Goal: Information Seeking & Learning: Learn about a topic

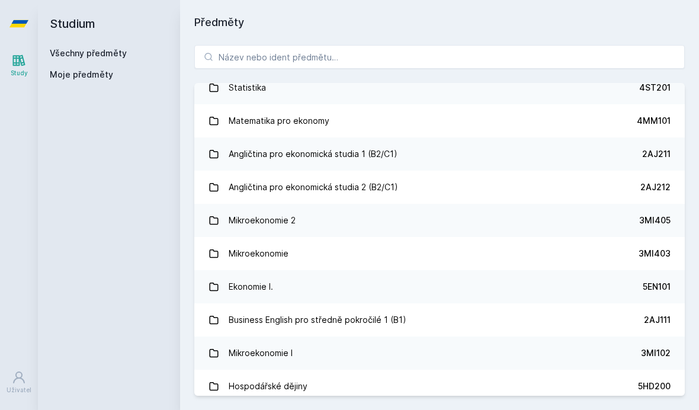
scroll to position [46, 0]
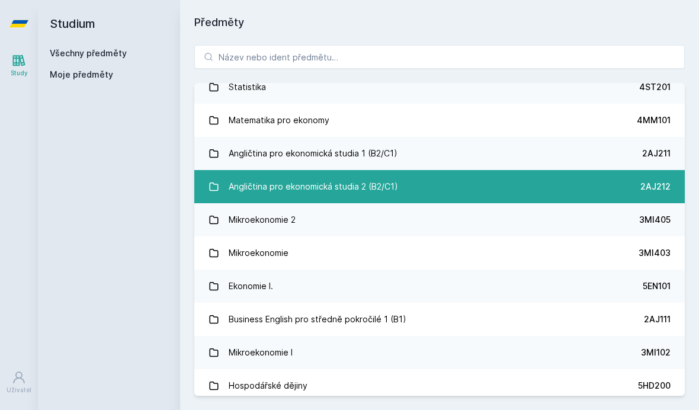
click at [252, 188] on div "Angličtina pro ekonomická studia 2 (B2/C1)" at bounding box center [313, 187] width 169 height 24
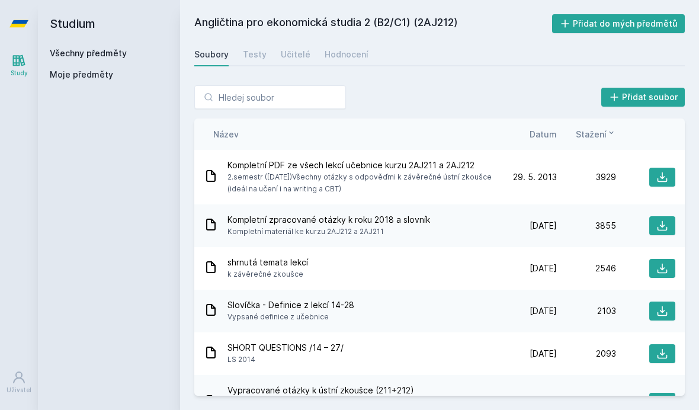
scroll to position [-5, 0]
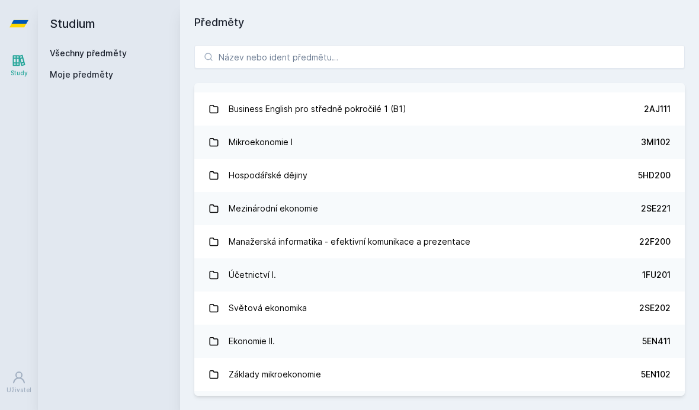
scroll to position [255, 0]
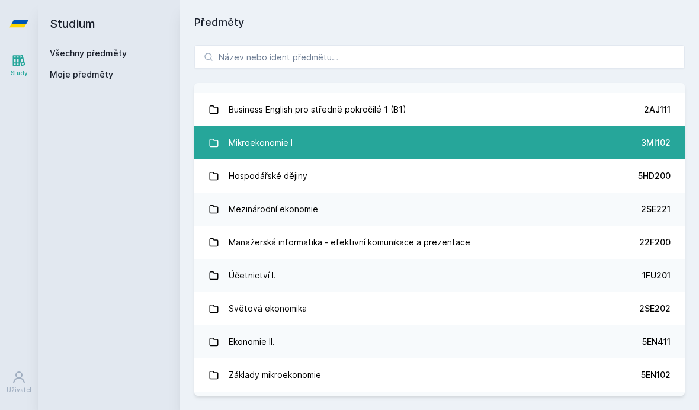
click at [254, 150] on div "Mikroekonomie I" at bounding box center [261, 143] width 64 height 24
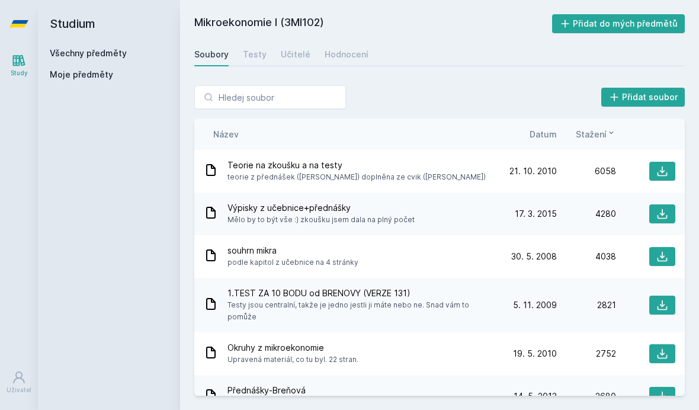
click at [256, 217] on span "Mělo by to být vše :) zkoušku jsem dala na plný počet" at bounding box center [321, 220] width 187 height 12
click at [298, 209] on span "Výpisky z učebnice+přednášky" at bounding box center [321, 208] width 187 height 12
click at [665, 215] on icon at bounding box center [663, 214] width 12 height 12
